Goal: Book appointment/travel/reservation

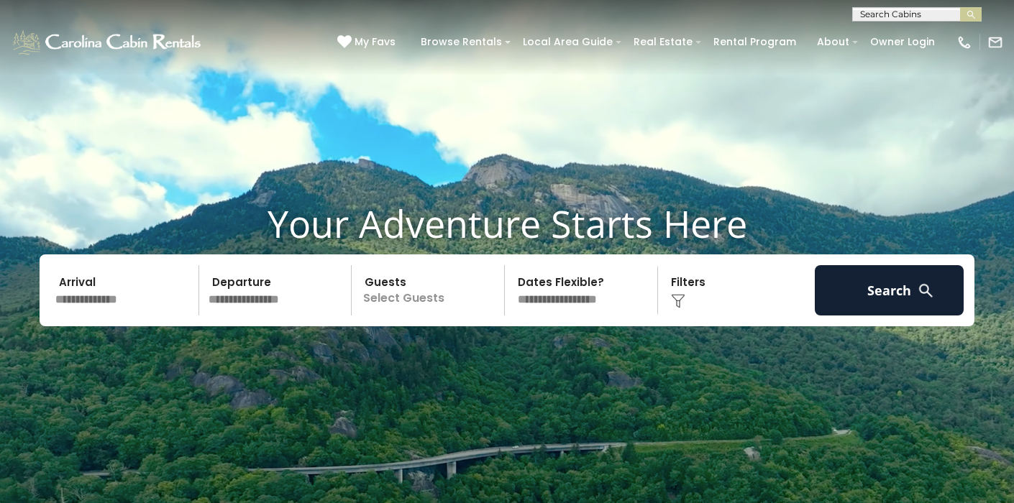
scroll to position [1, 0]
click at [898, 14] on input "text" at bounding box center [916, 16] width 126 height 14
type input "**********"
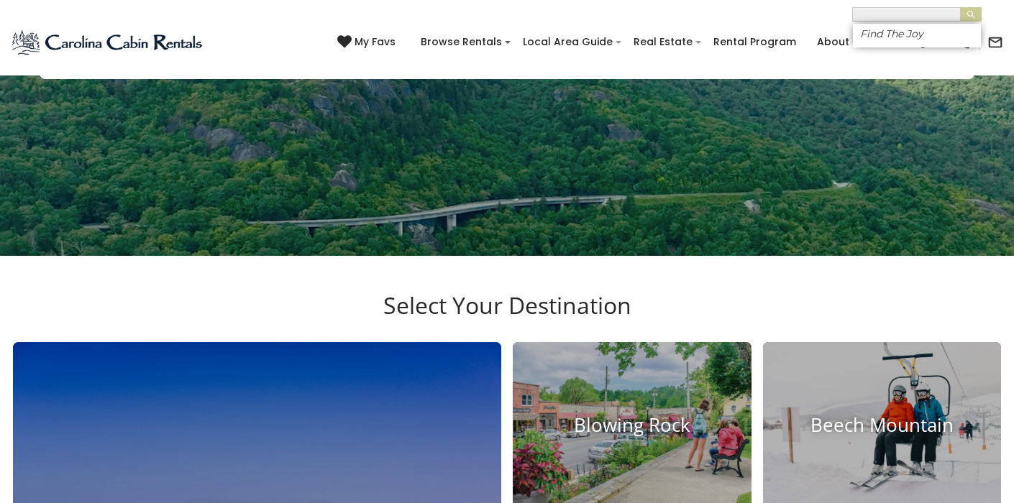
scroll to position [0, 0]
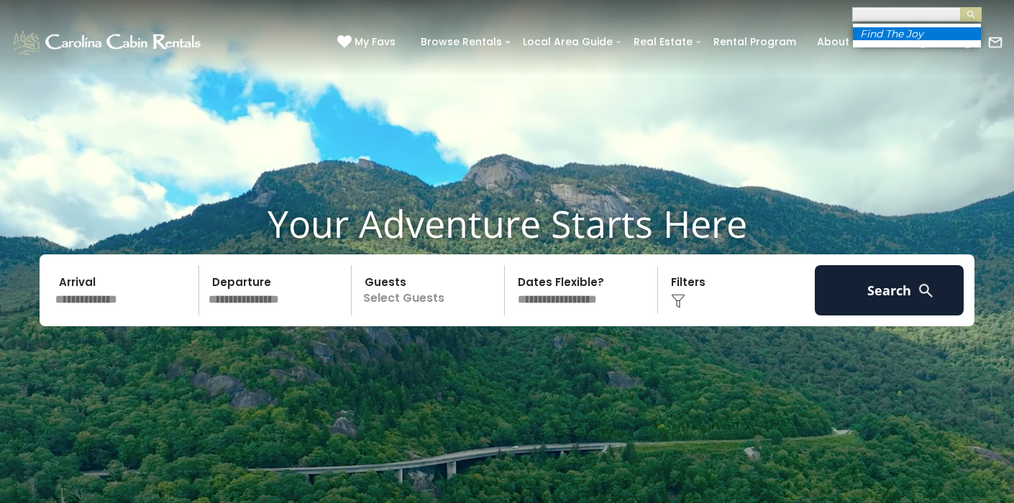
click at [938, 30] on li "Find The Joy" at bounding box center [917, 33] width 128 height 13
click at [960, 7] on button "submit" at bounding box center [971, 14] width 22 height 14
click at [974, 10] on img "submit" at bounding box center [971, 14] width 11 height 11
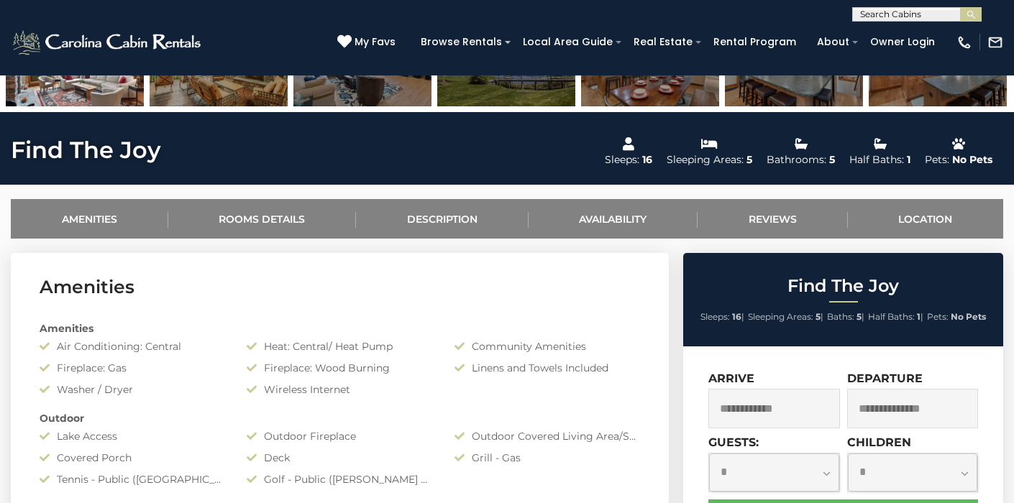
scroll to position [415, 0]
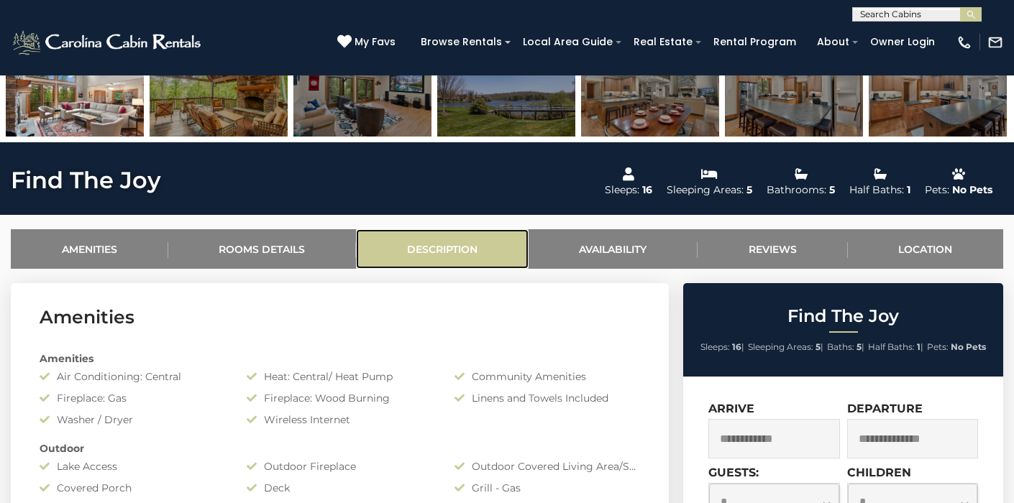
click at [436, 257] on link "Description" at bounding box center [442, 249] width 173 height 40
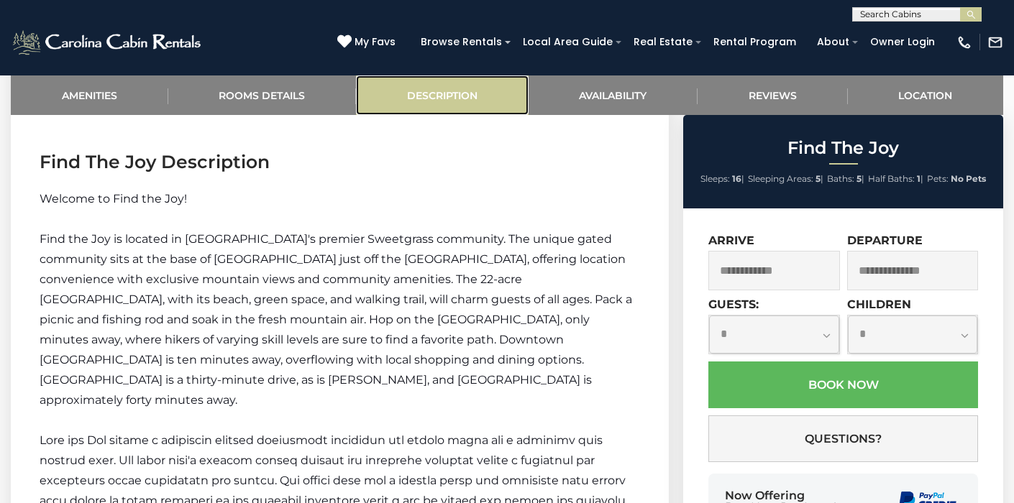
scroll to position [1519, 0]
